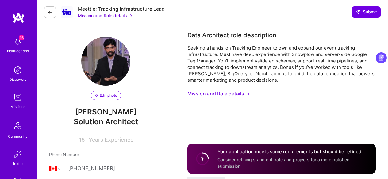
select select "CA"
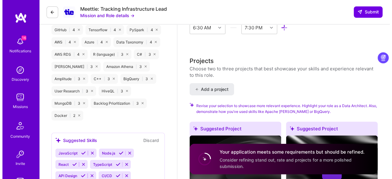
scroll to position [686, 0]
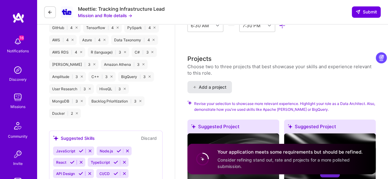
click at [196, 87] on span "Add a project" at bounding box center [209, 87] width 33 height 6
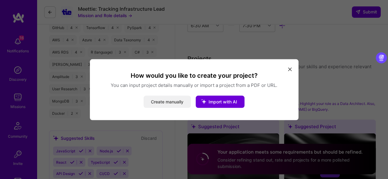
click at [165, 100] on button "Create manually" at bounding box center [166, 102] width 47 height 12
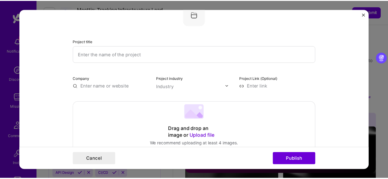
scroll to position [0, 0]
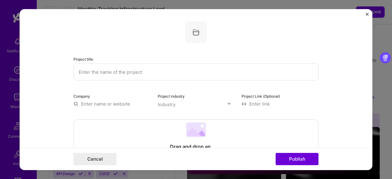
click at [368, 14] on img "Close" at bounding box center [367, 14] width 3 height 3
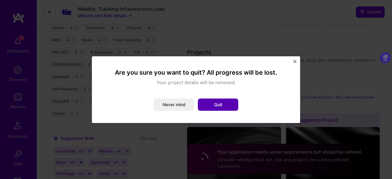
click at [216, 105] on button "Quit" at bounding box center [218, 105] width 40 height 12
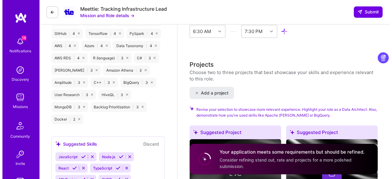
scroll to position [680, 0]
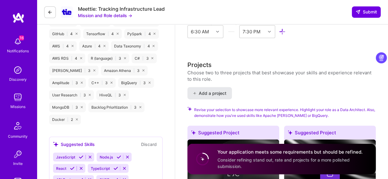
click at [211, 93] on span "Add a project" at bounding box center [209, 93] width 33 height 6
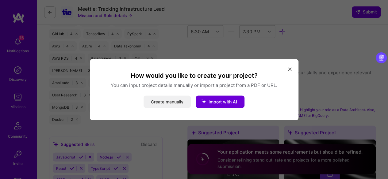
click at [158, 103] on button "Create manually" at bounding box center [166, 102] width 47 height 12
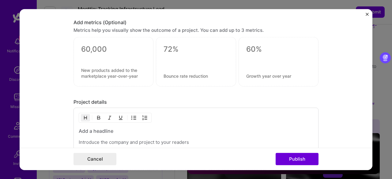
scroll to position [397, 0]
click at [91, 141] on p at bounding box center [196, 142] width 235 height 6
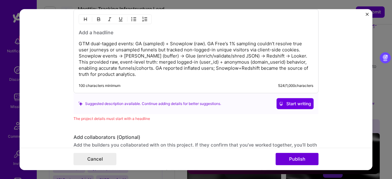
scroll to position [496, 0]
